Goal: Communication & Community: Answer question/provide support

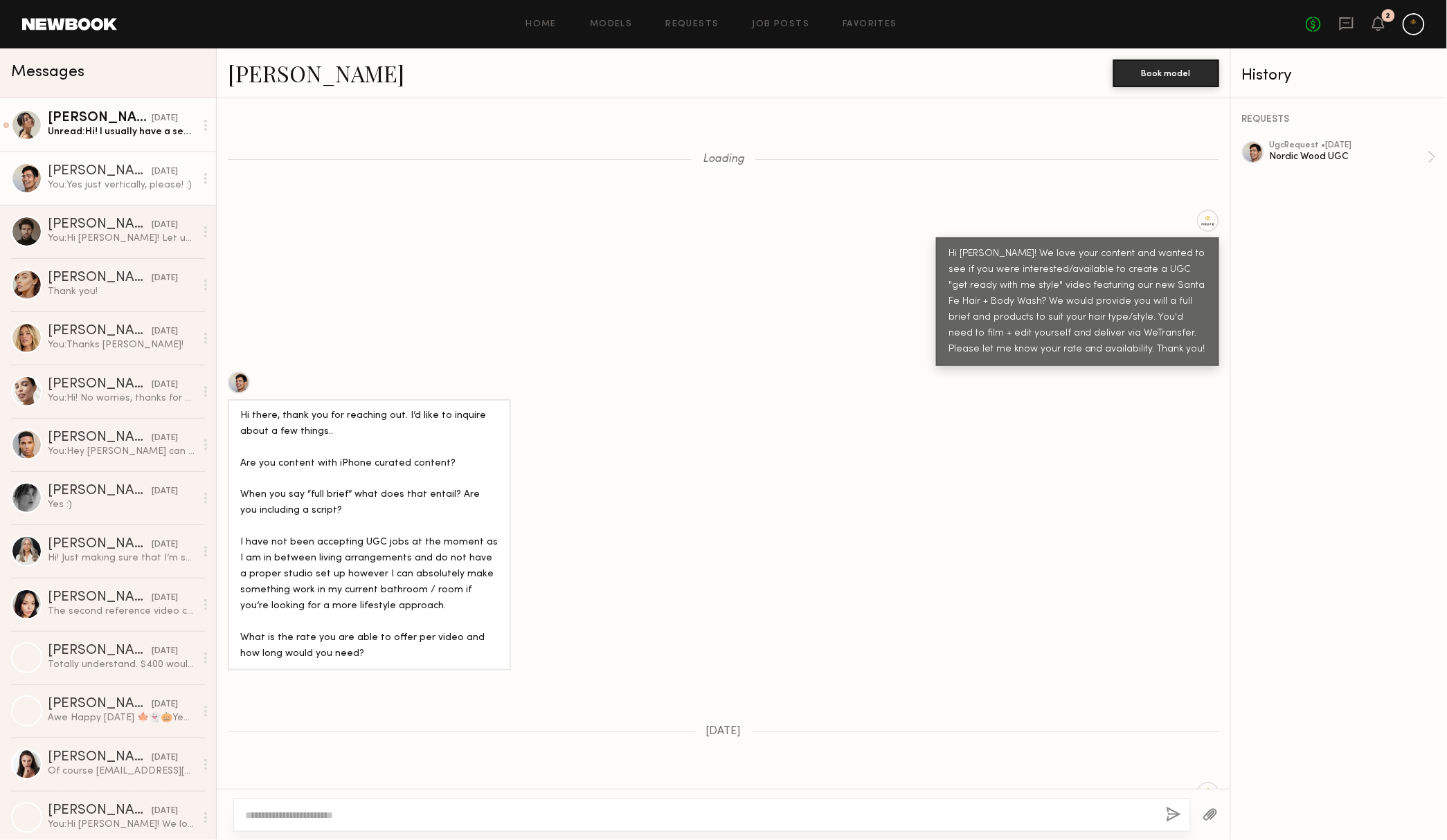
scroll to position [999, 0]
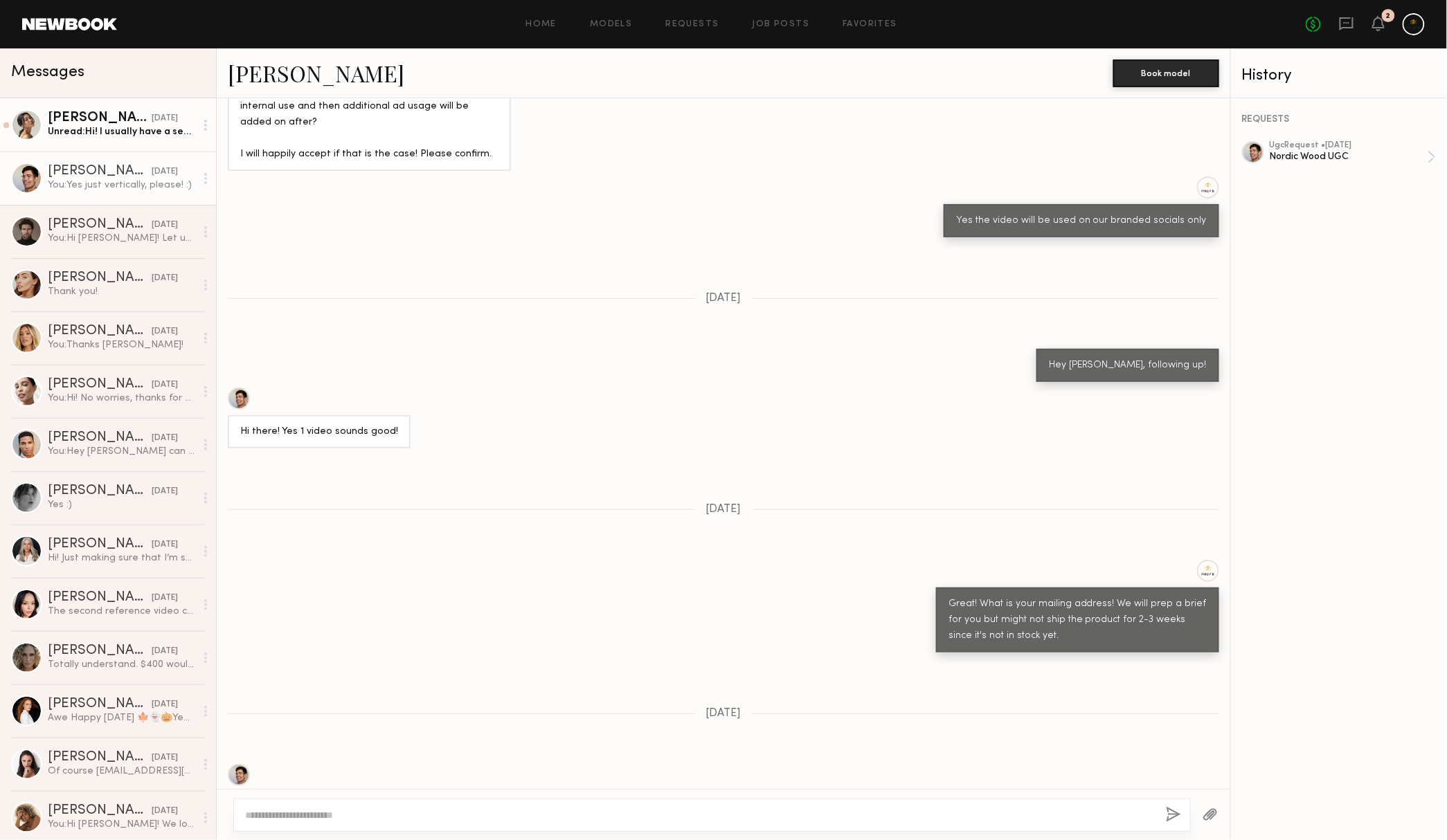
click at [130, 125] on div "Unread: Hi! I usually have a separate rate for sponsored content but because it…" at bounding box center [121, 132] width 147 height 13
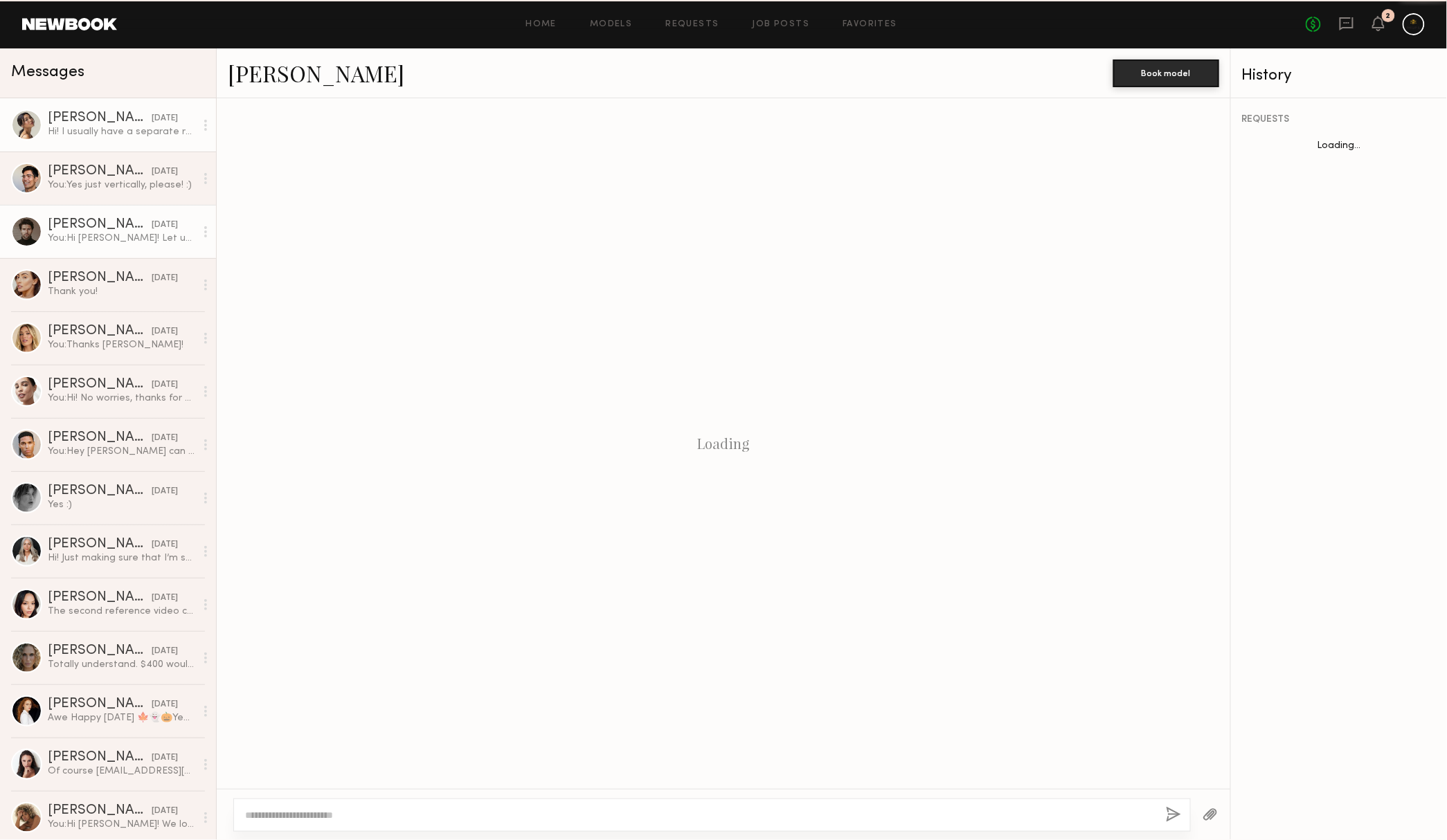
scroll to position [612, 0]
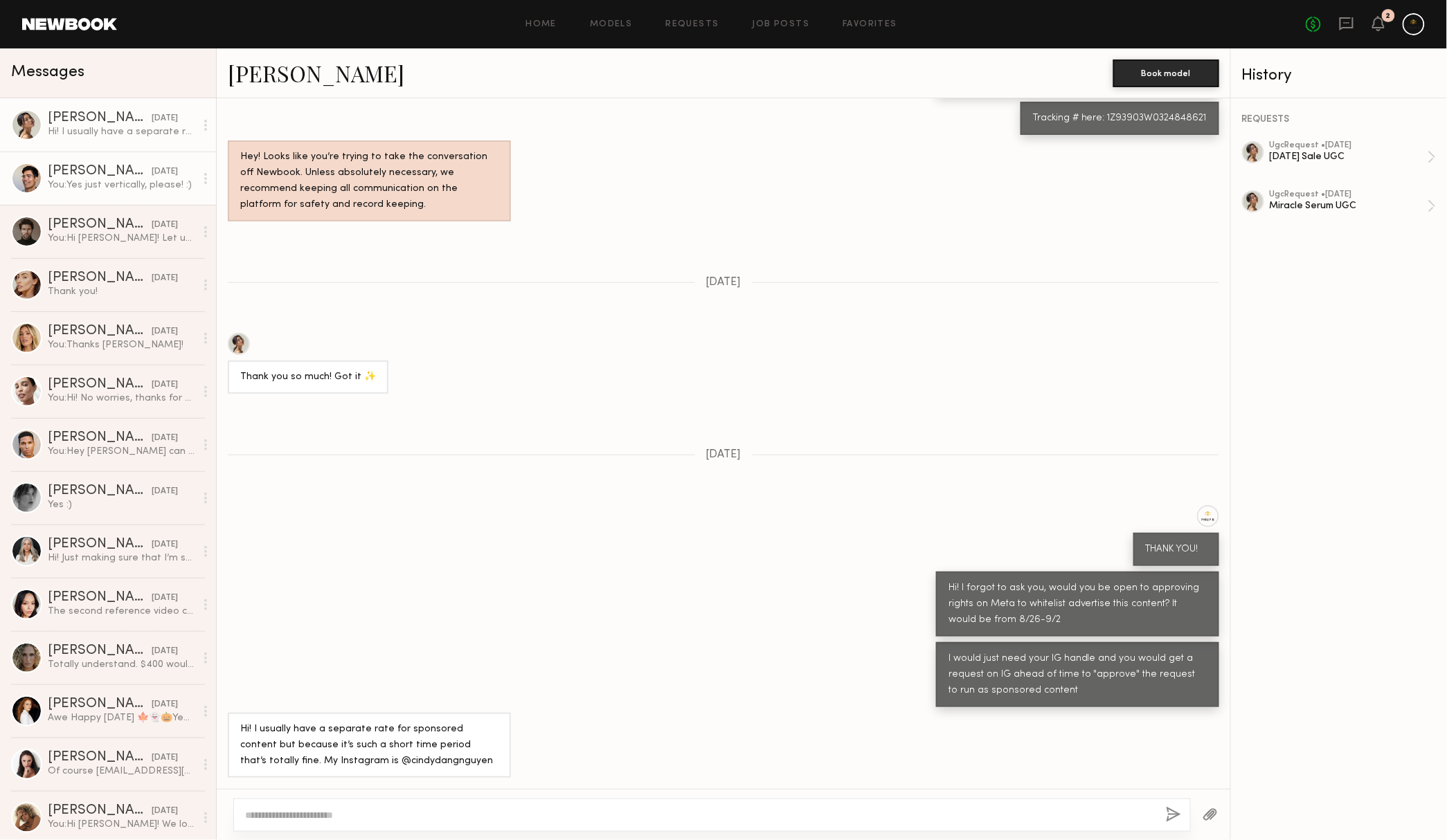
click at [99, 201] on link "[PERSON_NAME] [DATE] You: Yes just vertically, please! :)" at bounding box center [108, 177] width 216 height 53
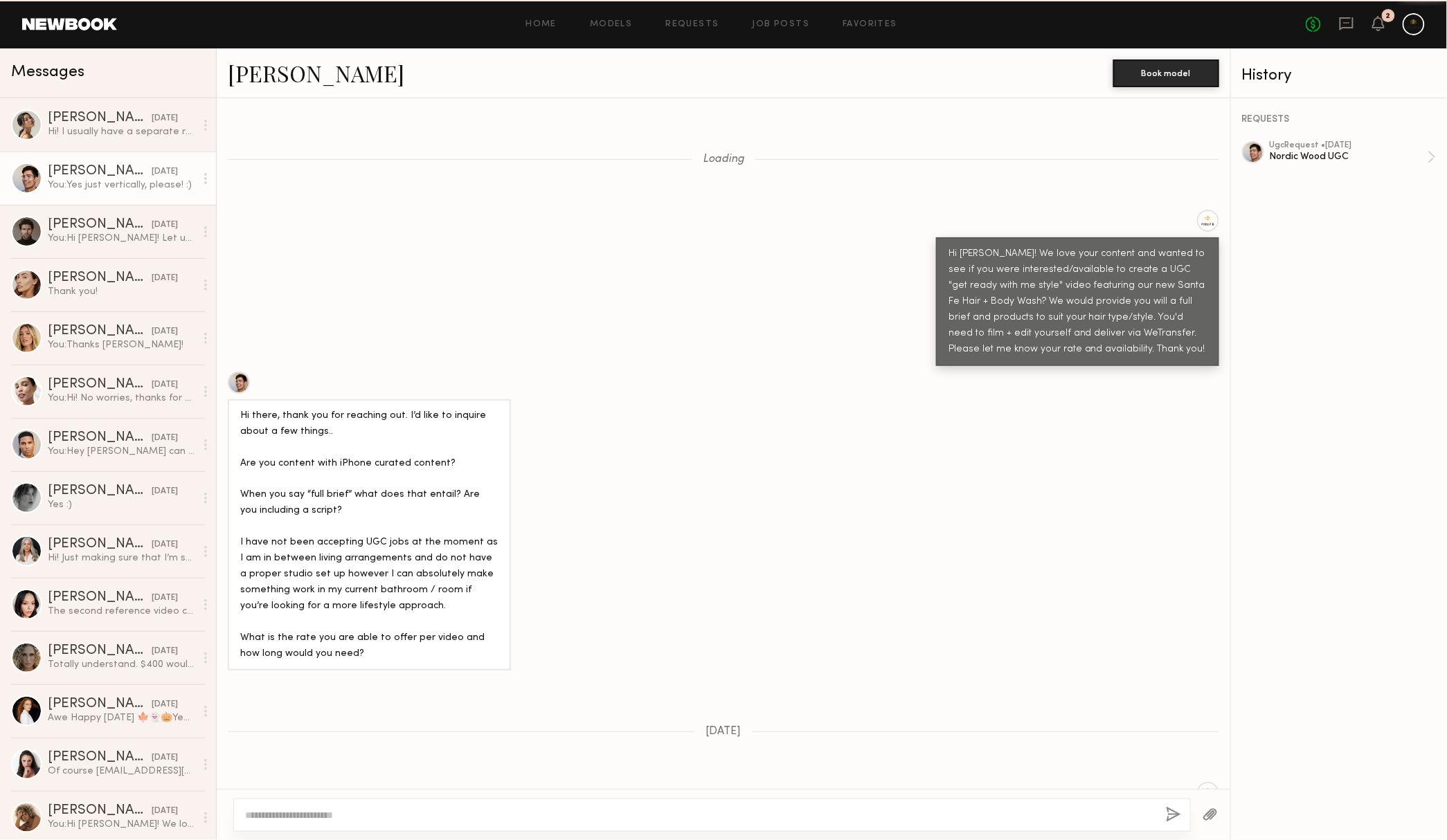
scroll to position [3067, 0]
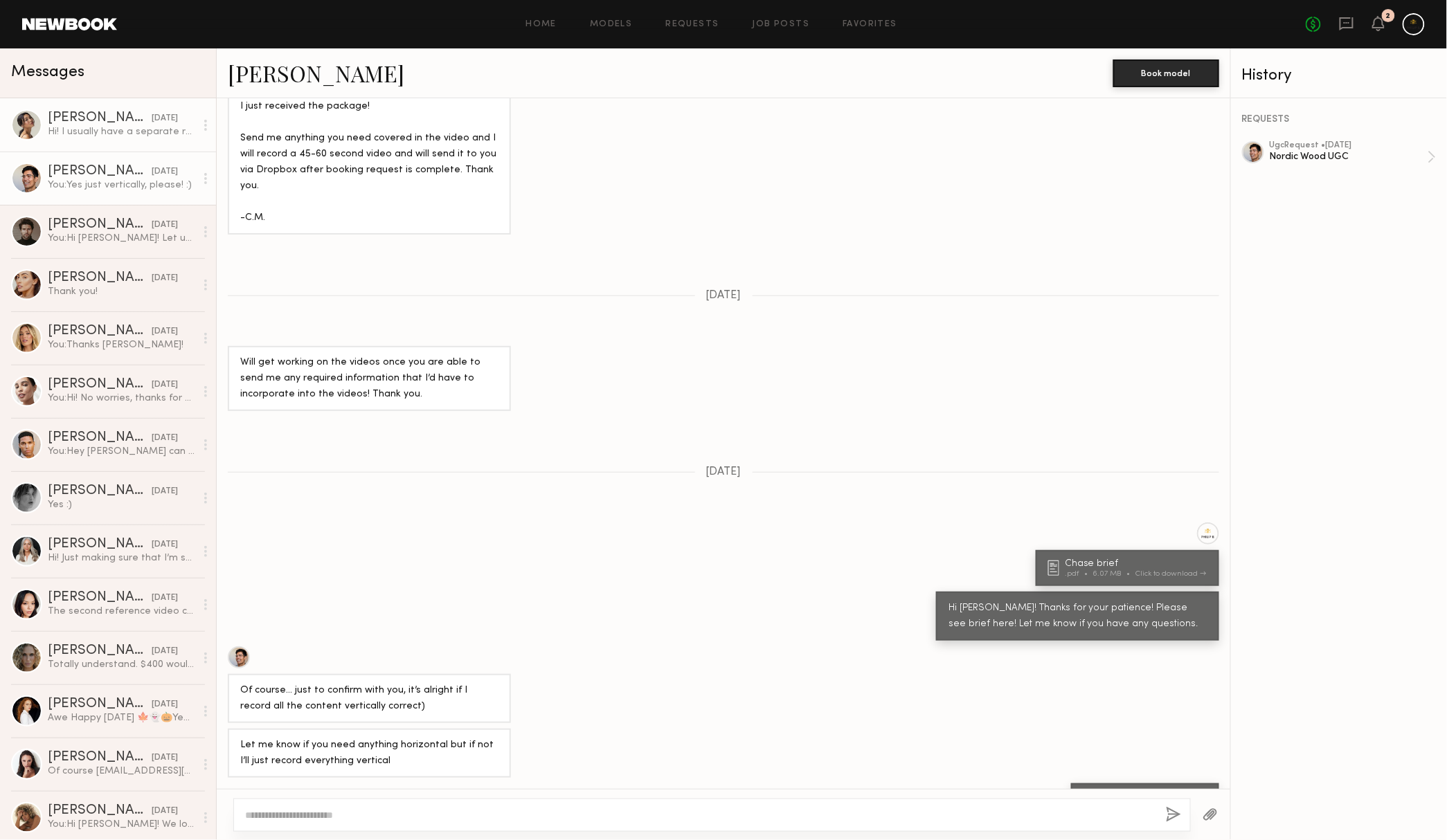
click at [71, 125] on div "Hi! I usually have a separate rate for sponsored content but because it’s such …" at bounding box center [121, 132] width 147 height 13
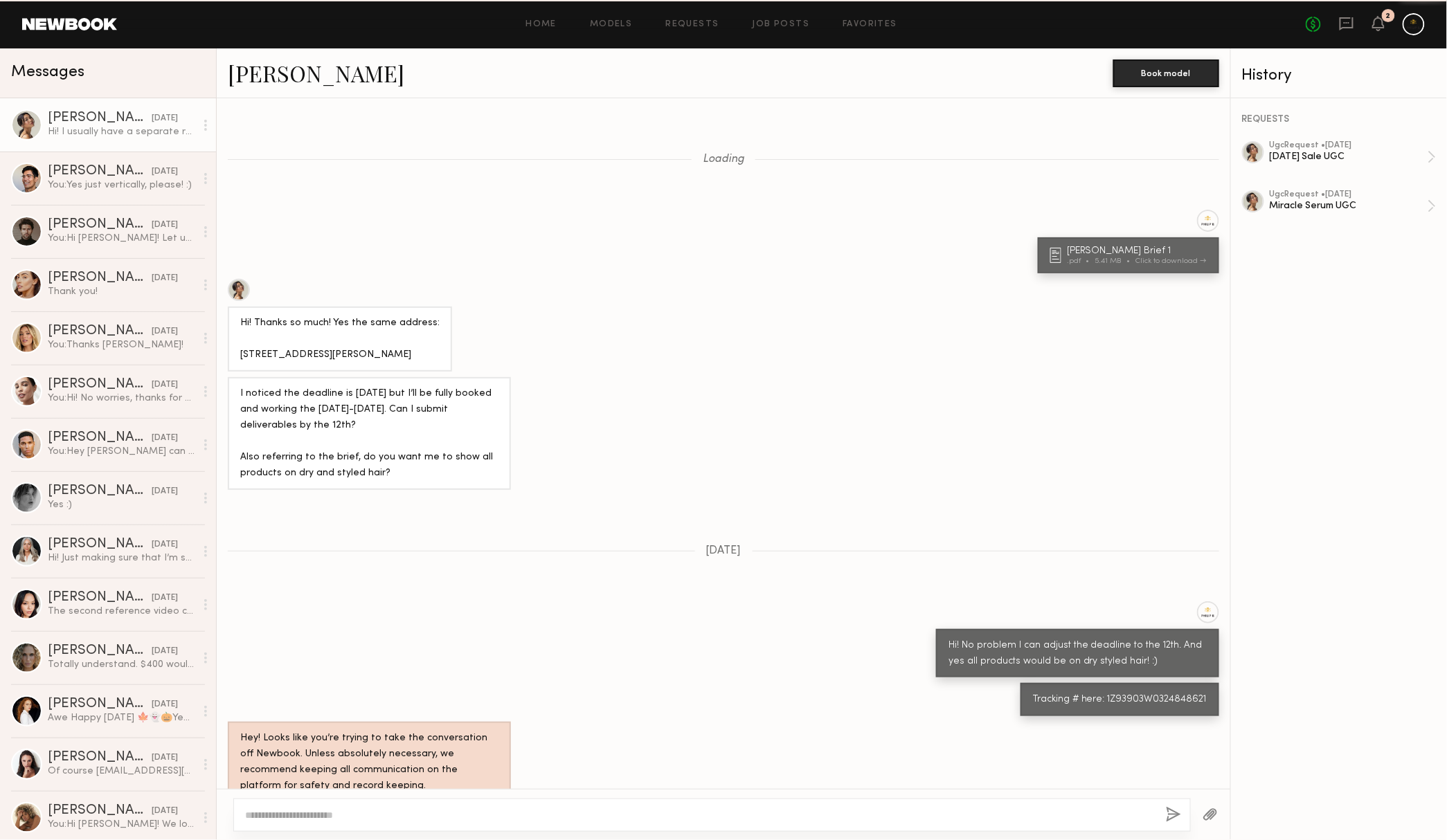
scroll to position [612, 0]
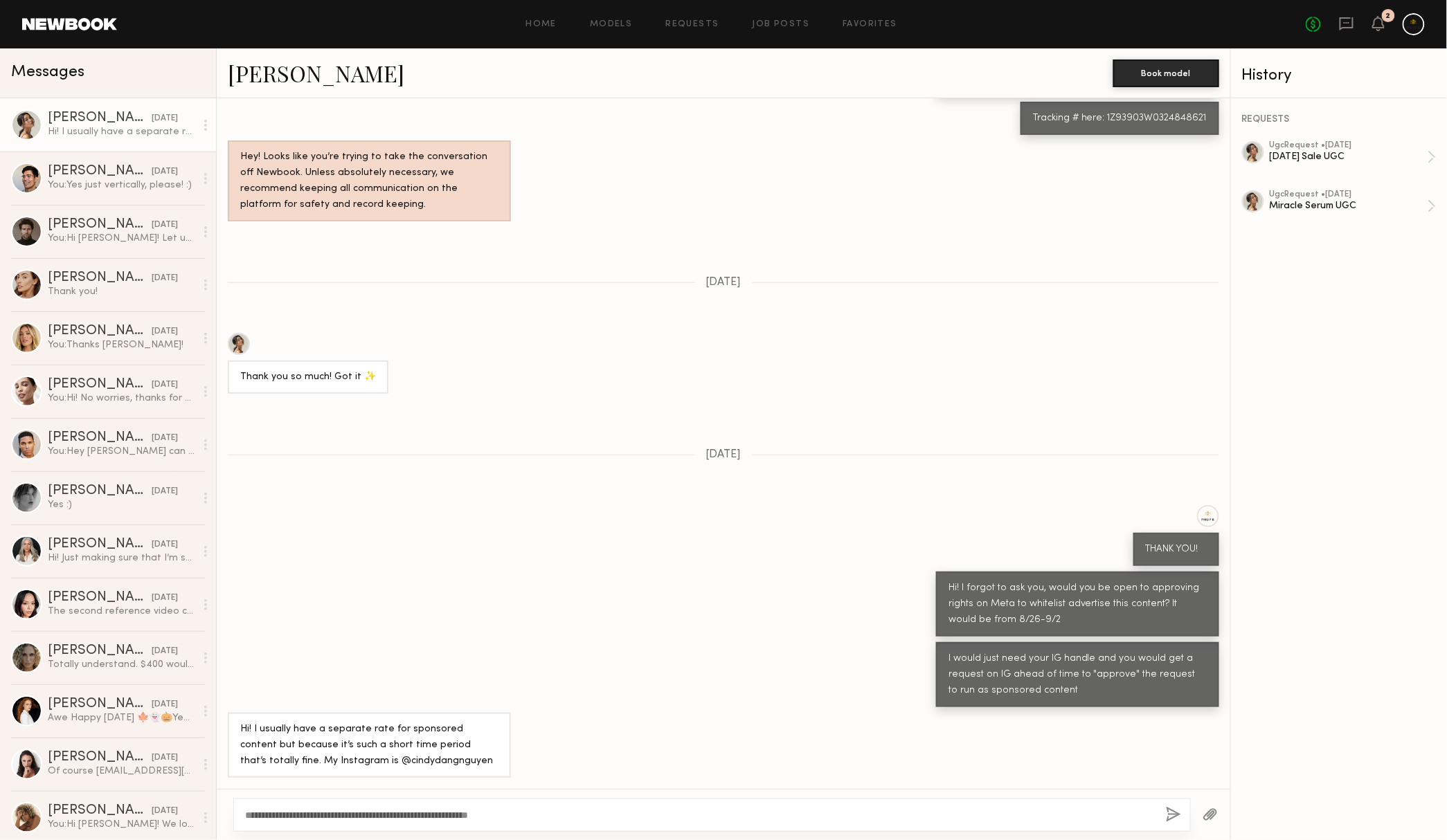
click at [364, 814] on textarea "**********" at bounding box center [694, 815] width 899 height 13
click at [763, 816] on textarea "**********" at bounding box center [694, 815] width 899 height 13
type textarea "**********"
click at [1165, 811] on button "button" at bounding box center [1173, 815] width 15 height 18
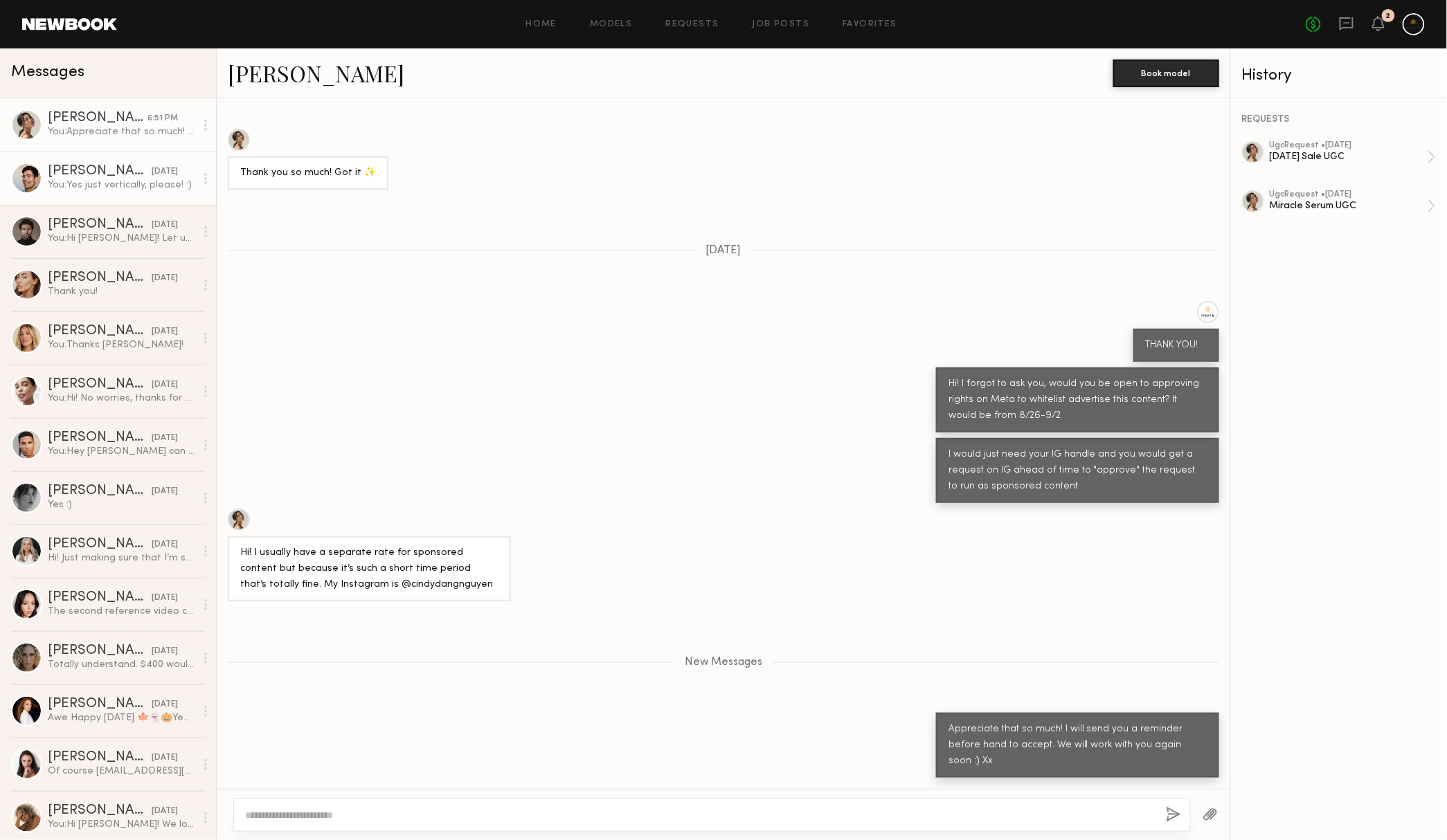
click at [109, 174] on div "[PERSON_NAME]" at bounding box center [99, 172] width 103 height 13
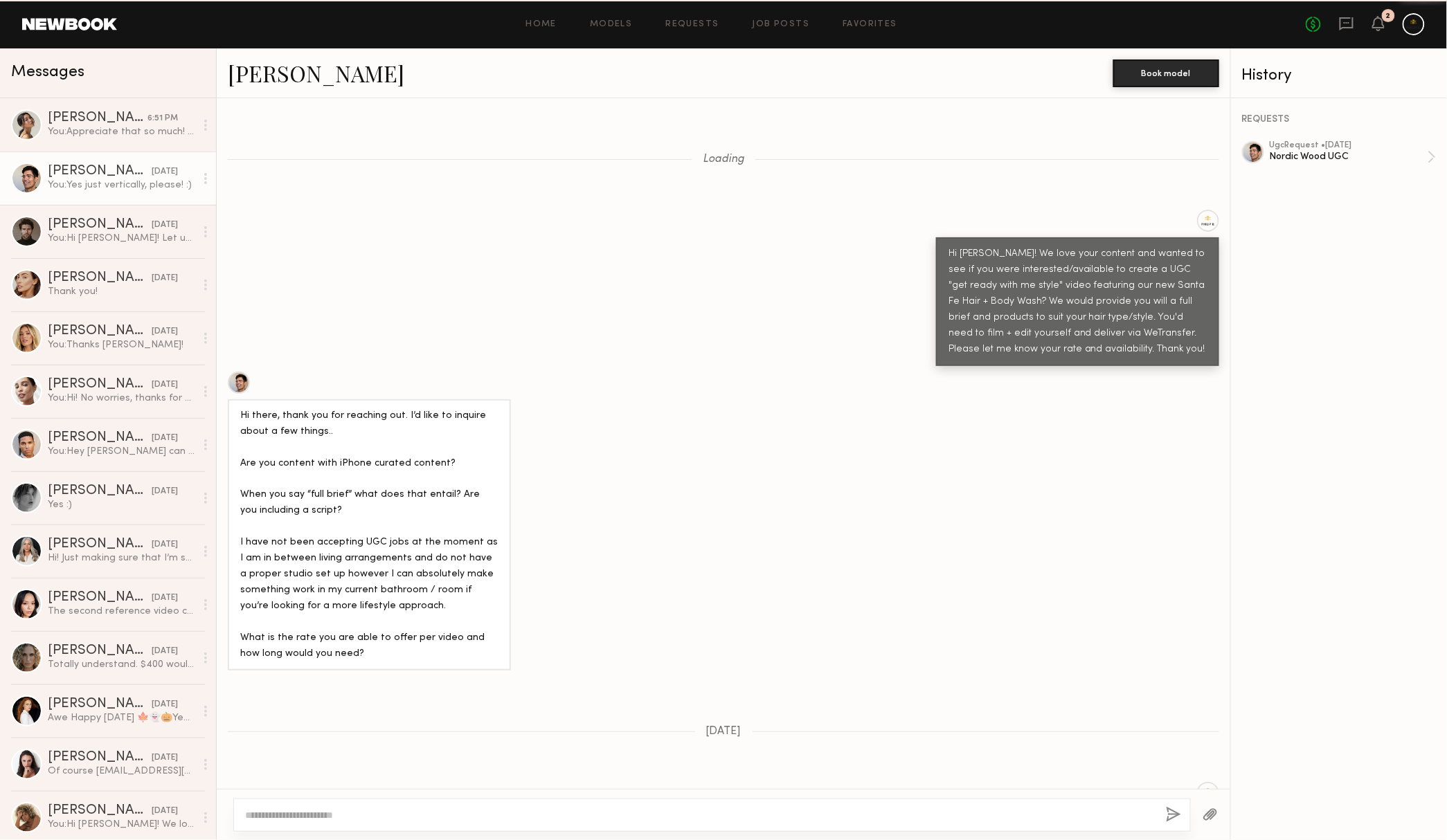
scroll to position [3067, 0]
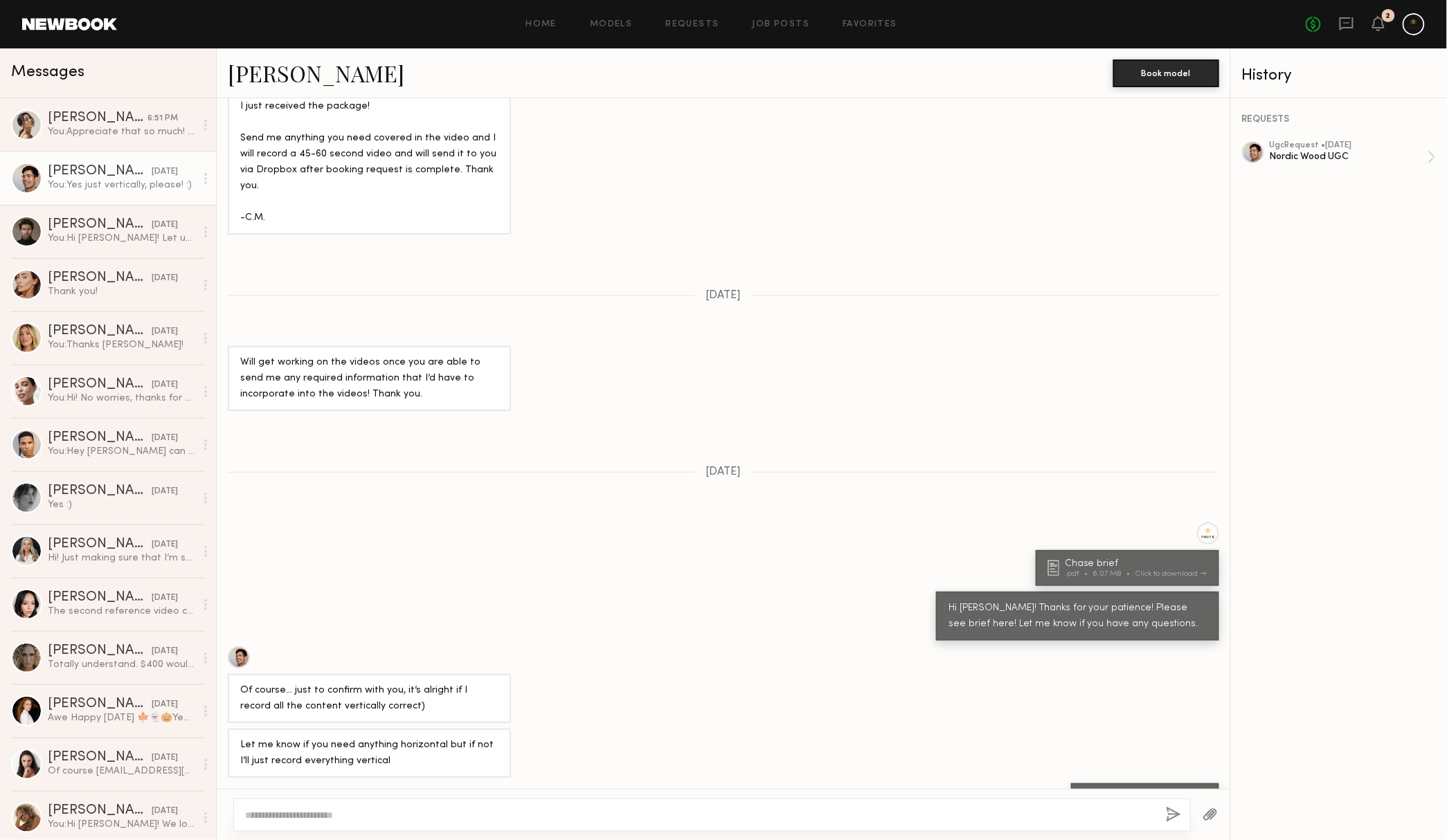
click at [1381, 15] on div "2" at bounding box center [1388, 16] width 13 height 13
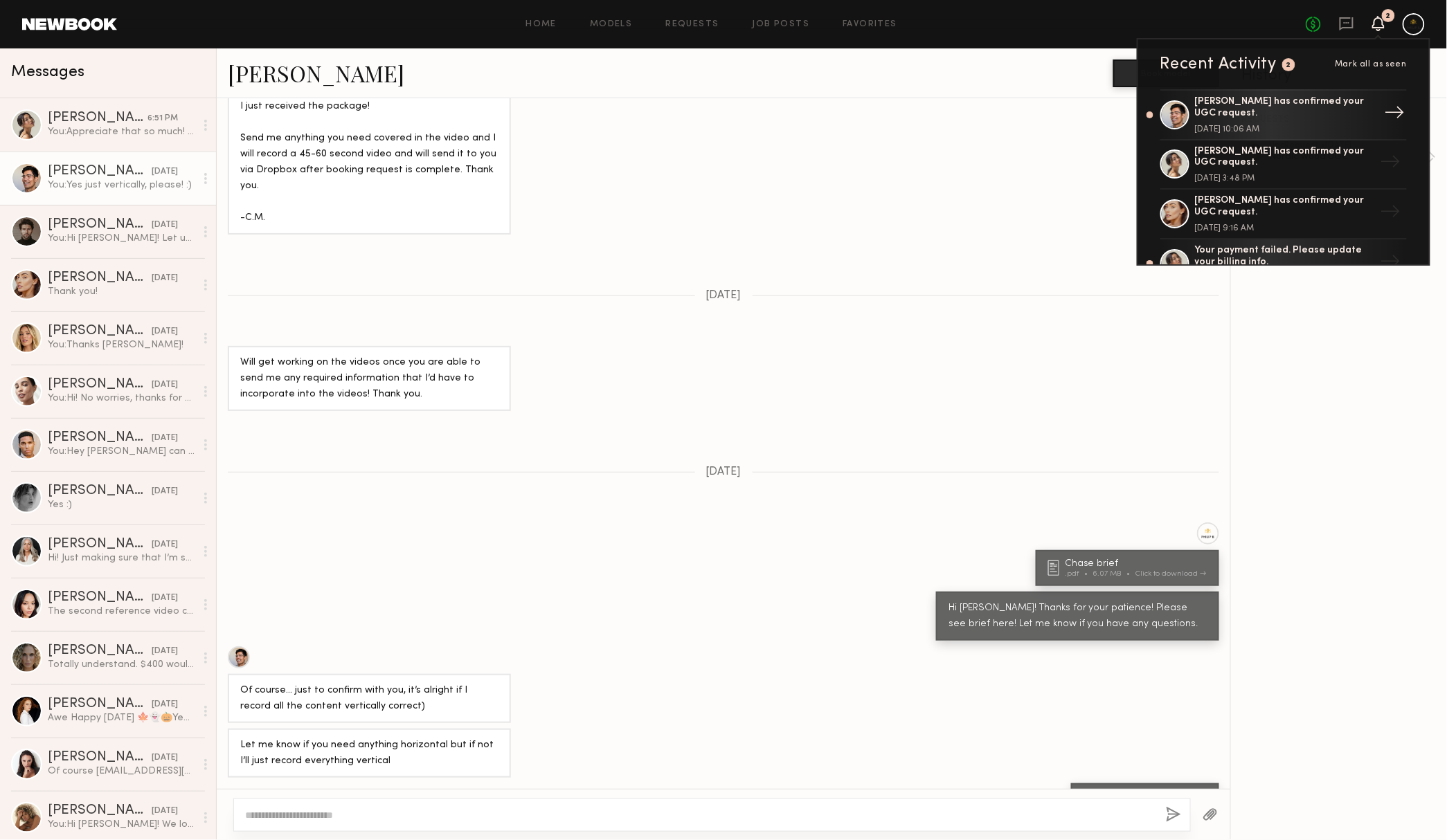
click at [1291, 106] on div "[PERSON_NAME] has confirmed your UGC request." at bounding box center [1285, 108] width 180 height 24
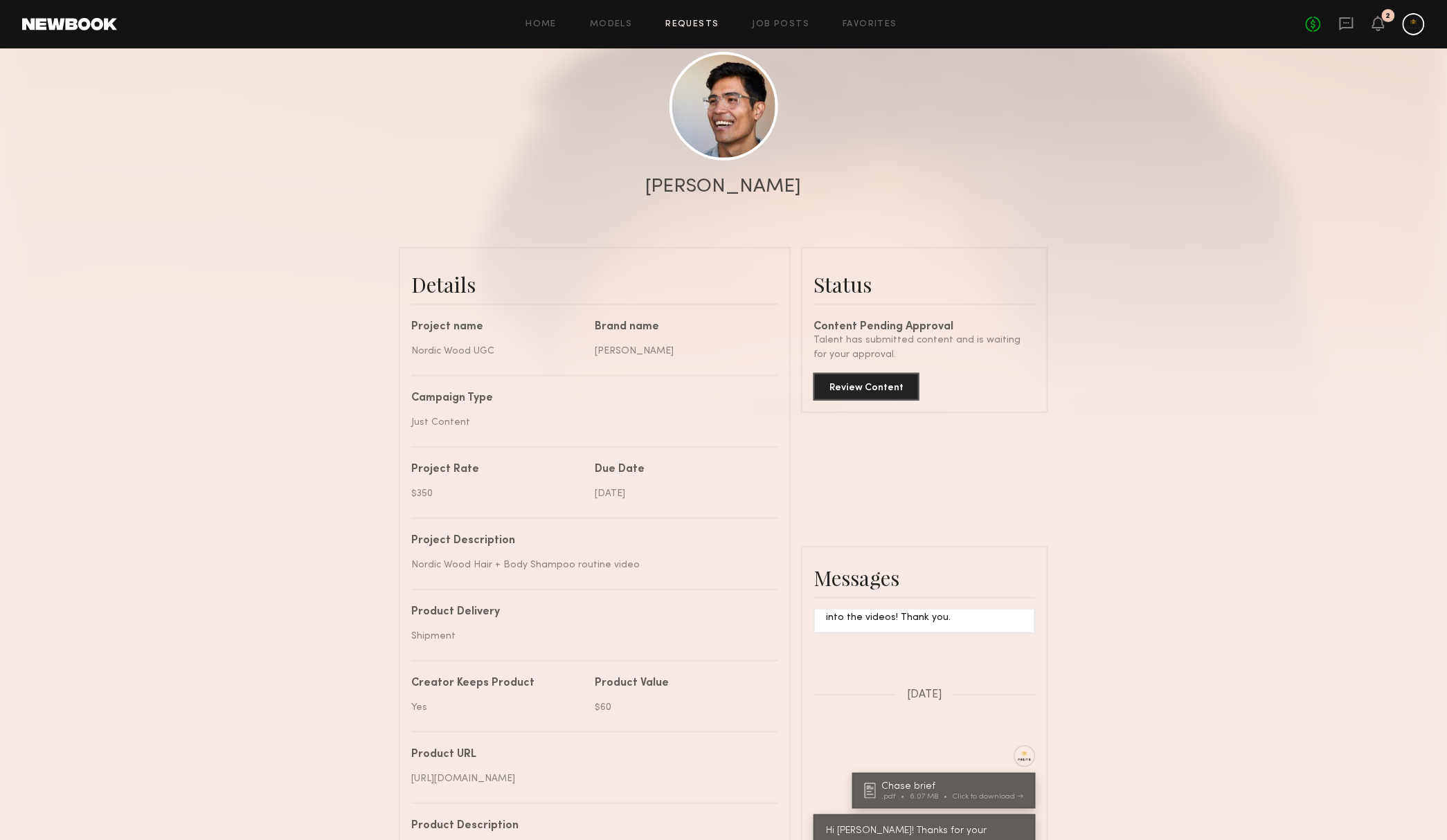
scroll to position [153, 0]
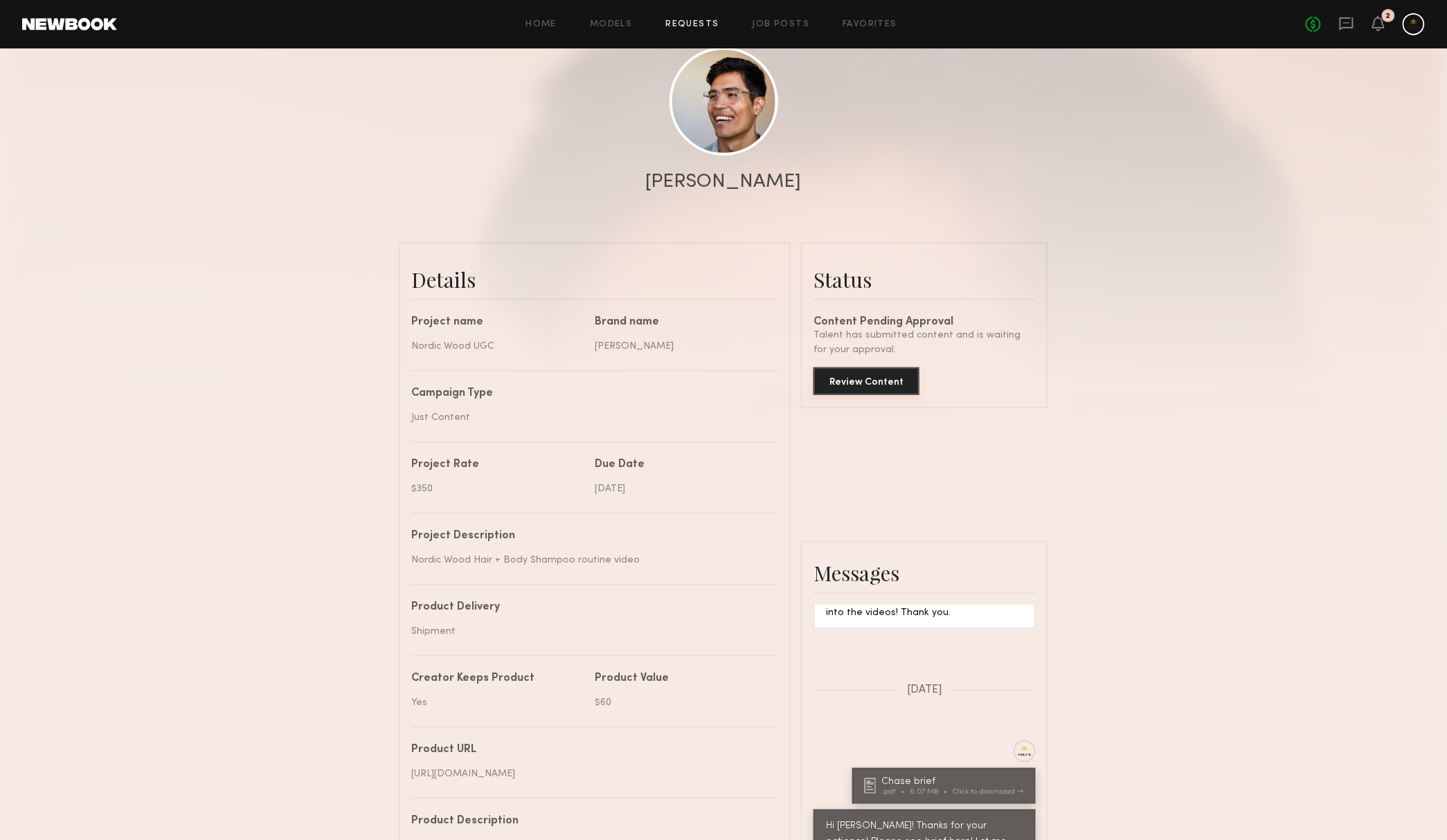
click at [870, 378] on button "Review Content" at bounding box center [867, 381] width 106 height 28
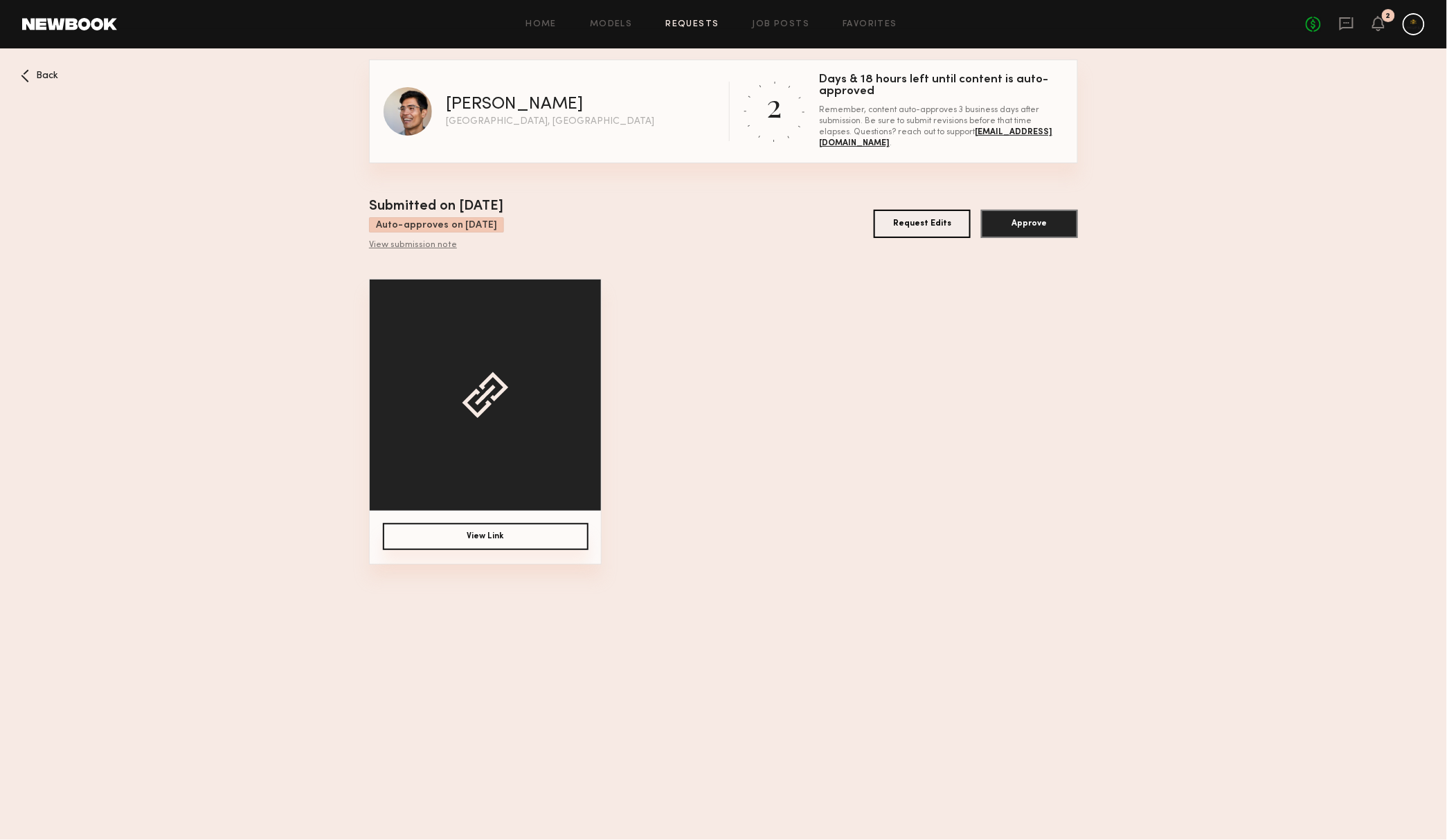
click at [506, 529] on button "View Link" at bounding box center [485, 536] width 205 height 27
